Goal: Find specific page/section: Find specific page/section

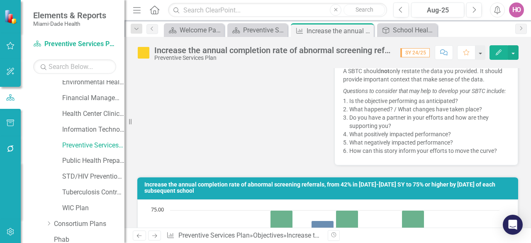
scroll to position [498, 0]
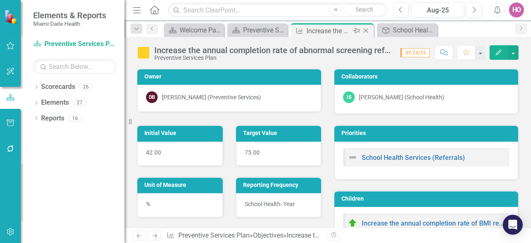
click at [367, 30] on icon "Close" at bounding box center [366, 30] width 8 height 7
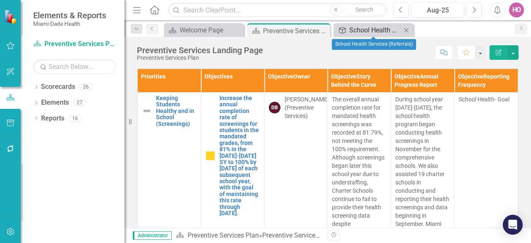
click at [368, 28] on div "School Health Services (Referrals)" at bounding box center [375, 30] width 52 height 10
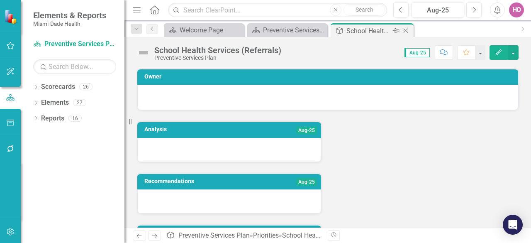
click at [407, 27] on icon "Close" at bounding box center [405, 30] width 8 height 7
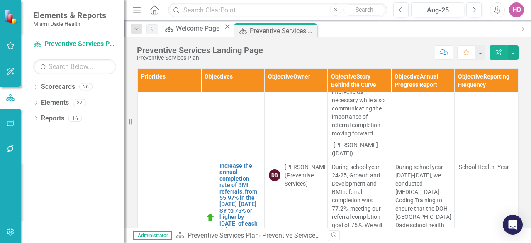
scroll to position [2654, 0]
